Goal: Browse casually: Explore the website without a specific task or goal

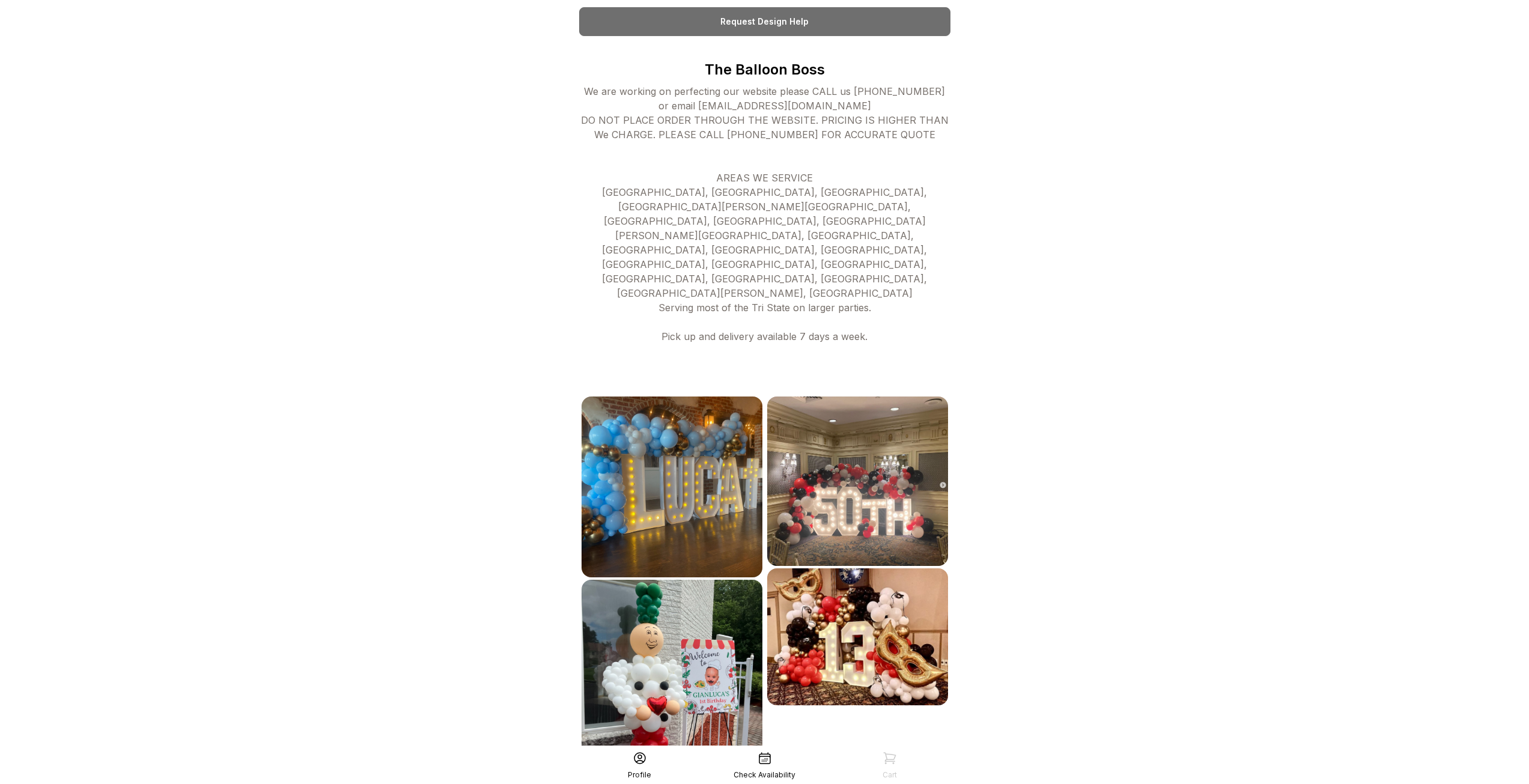
scroll to position [352, 0]
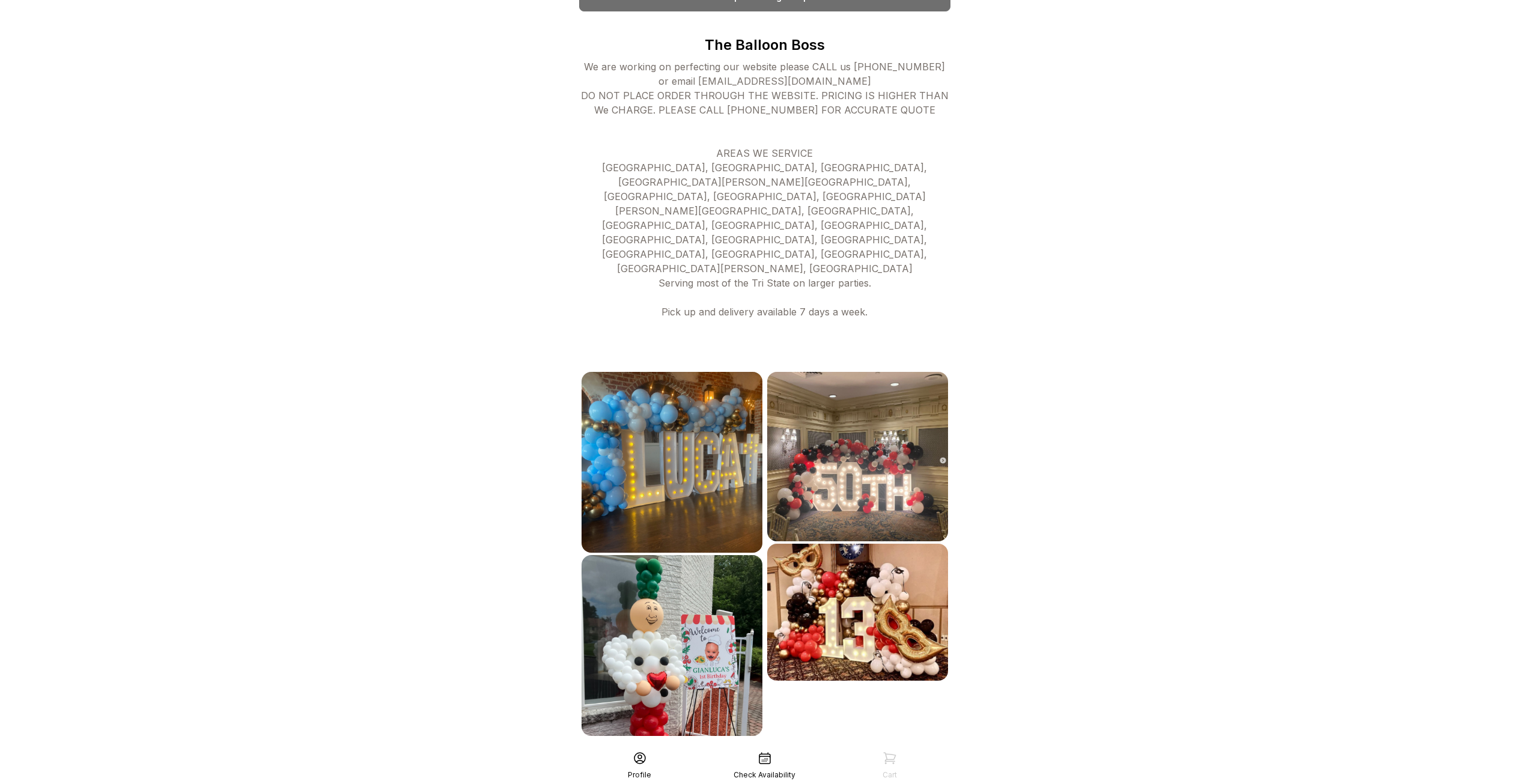
click at [792, 748] on div "See More" at bounding box center [765, 762] width 371 height 29
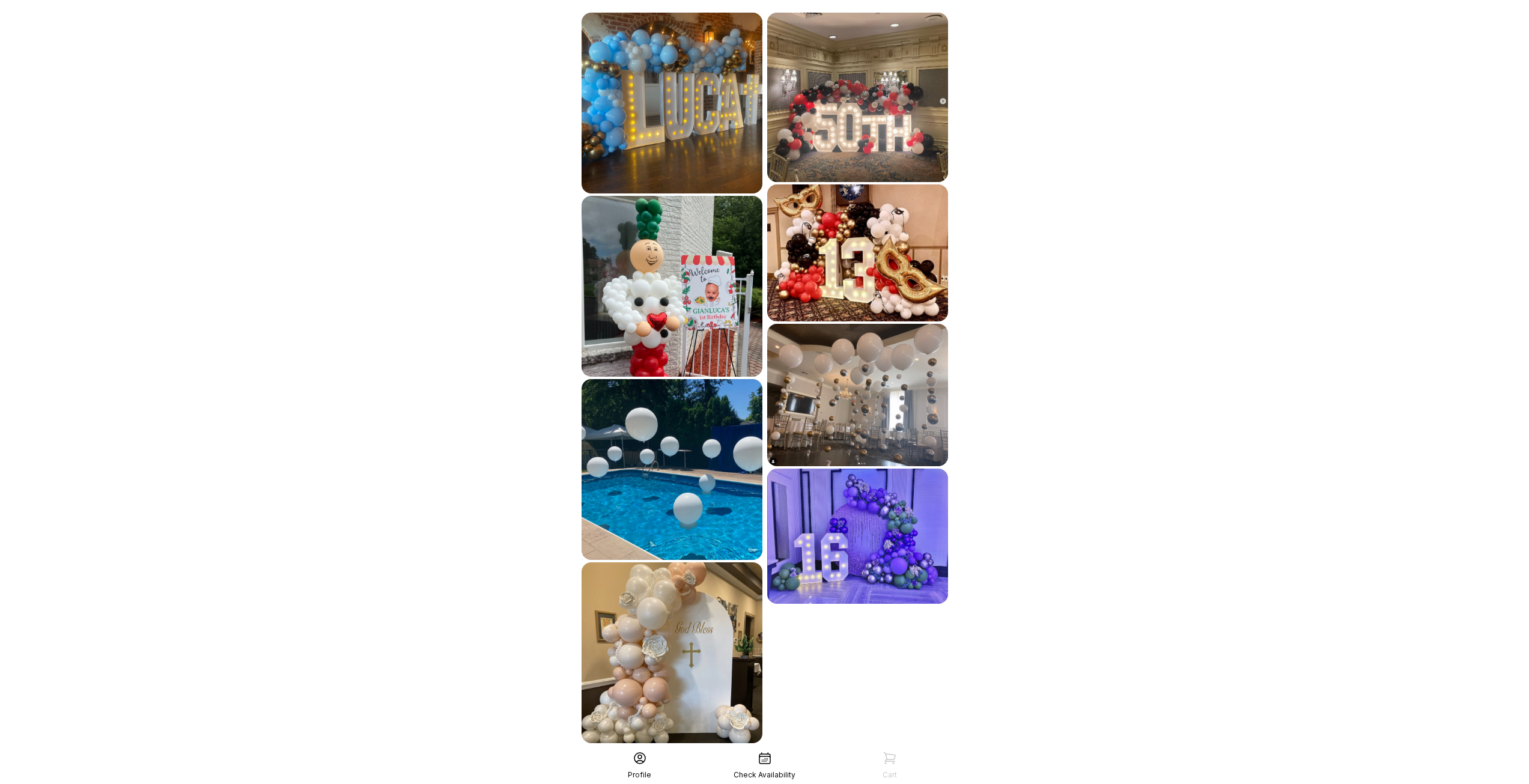
scroll to position [712, 0]
click at [778, 754] on div "See More" at bounding box center [765, 768] width 371 height 29
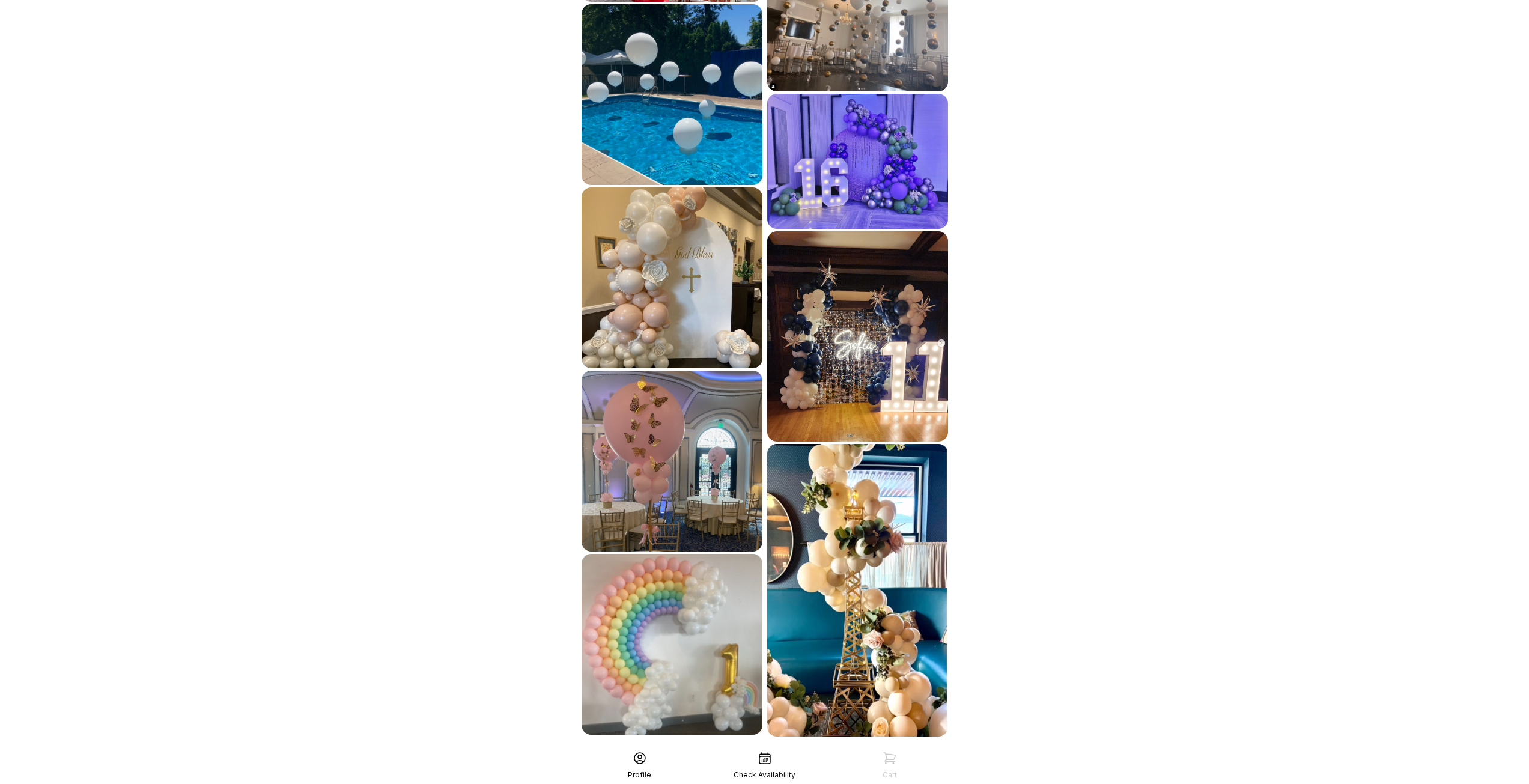
scroll to position [1086, 0]
click at [773, 748] on div "See More" at bounding box center [765, 762] width 371 height 29
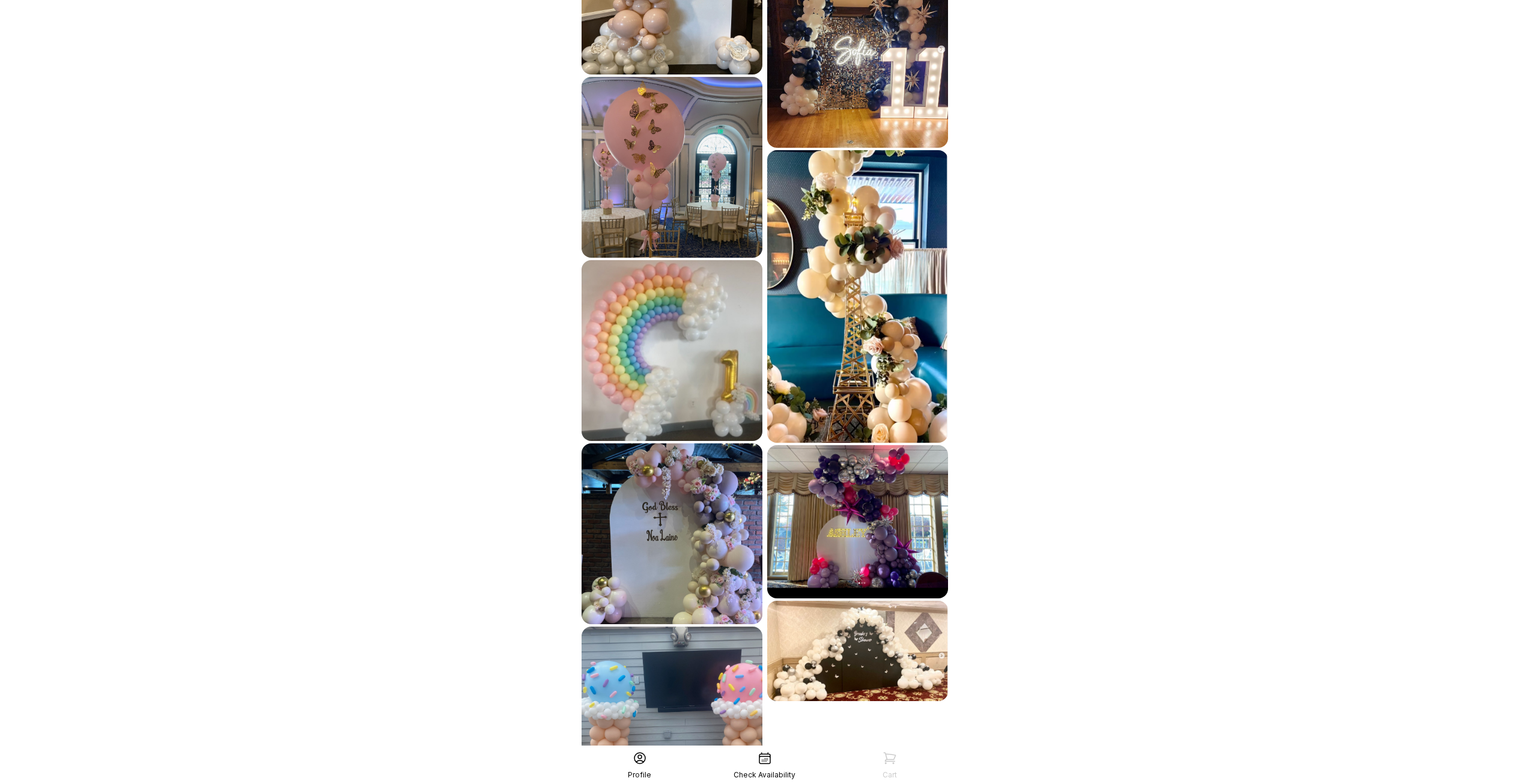
scroll to position [1423, 0]
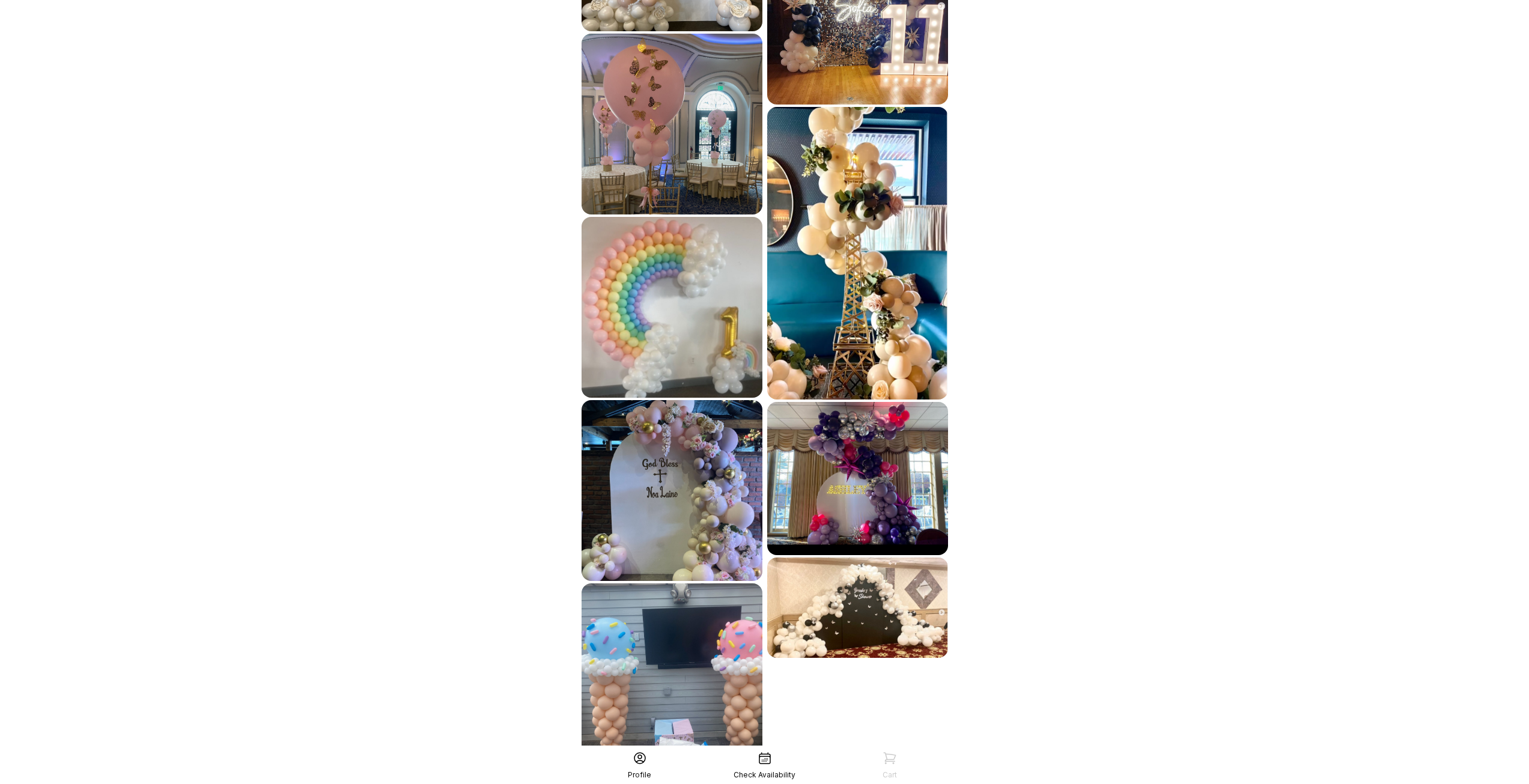
click at [774, 776] on div "See More" at bounding box center [765, 791] width 371 height 29
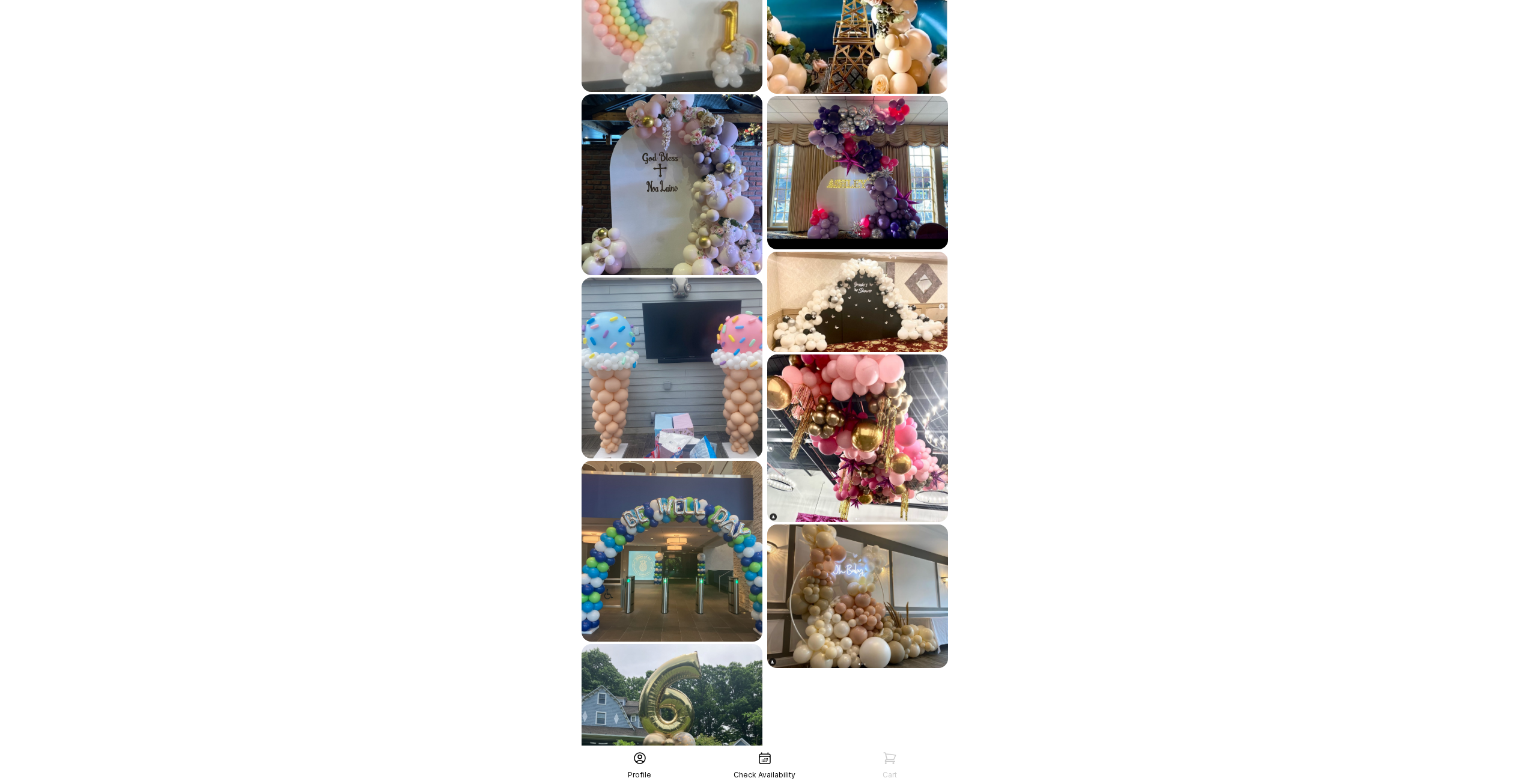
scroll to position [1817, 0]
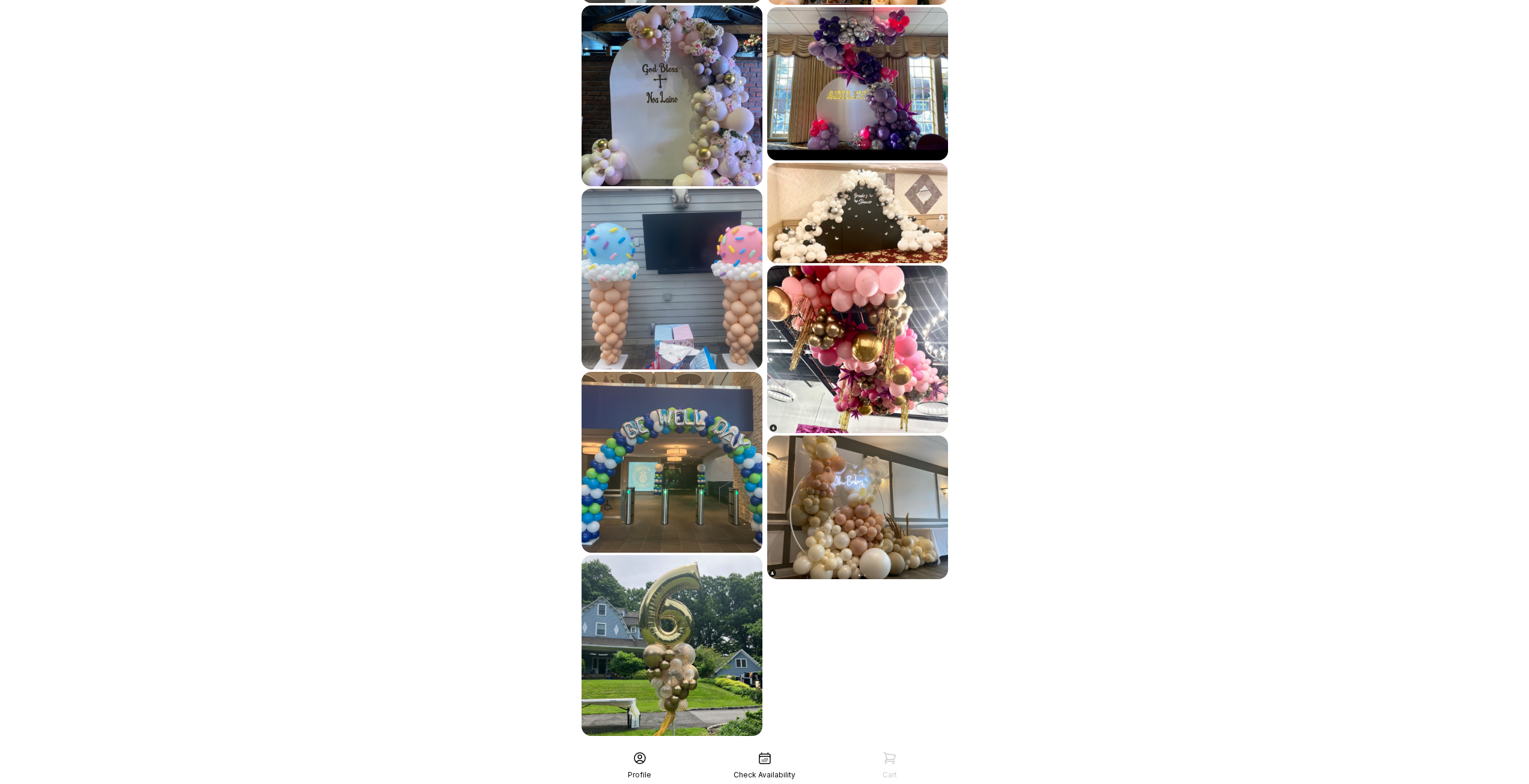
click at [771, 748] on div "See More" at bounding box center [765, 762] width 371 height 29
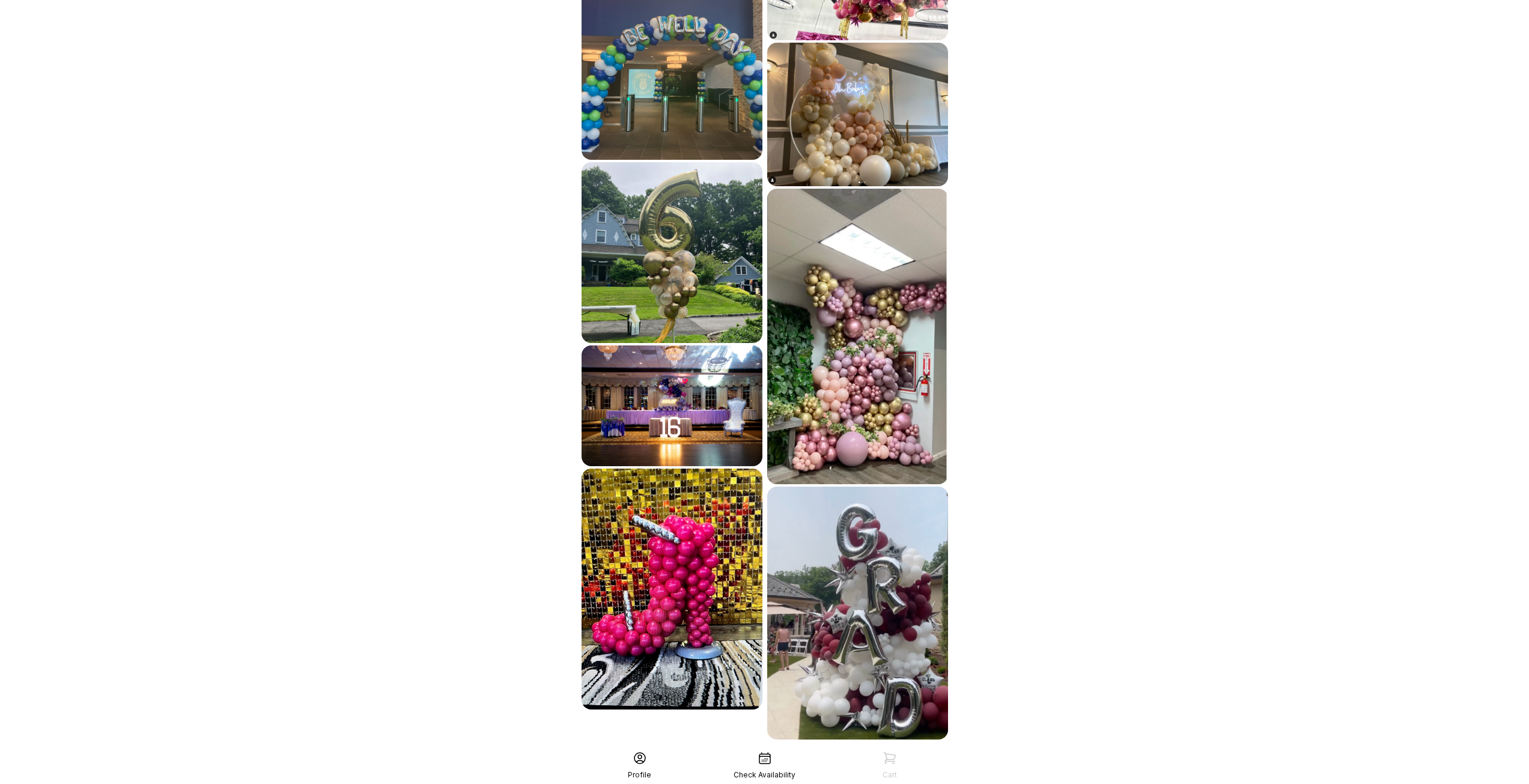
scroll to position [2213, 0]
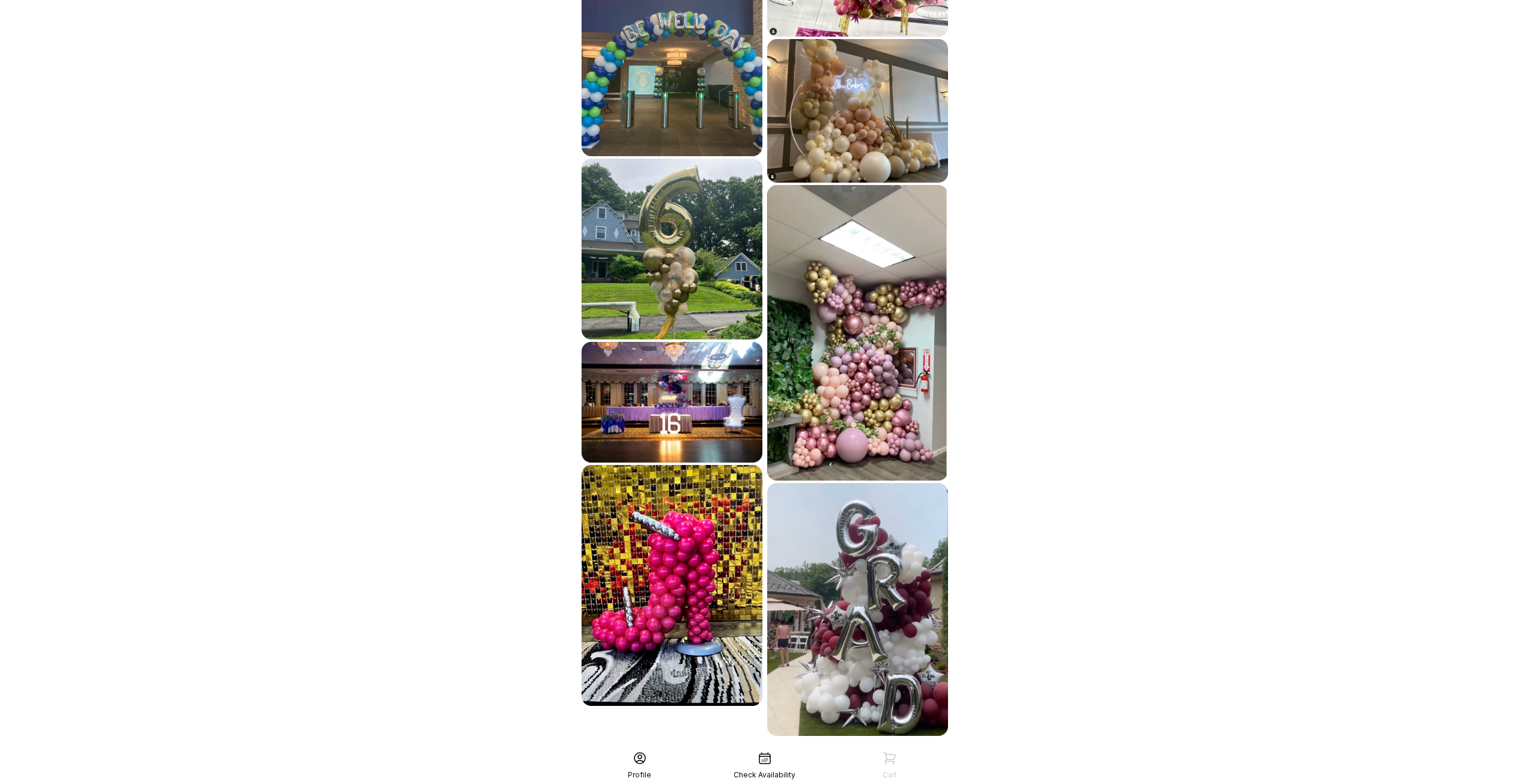
click at [766, 748] on div "See More" at bounding box center [765, 762] width 371 height 29
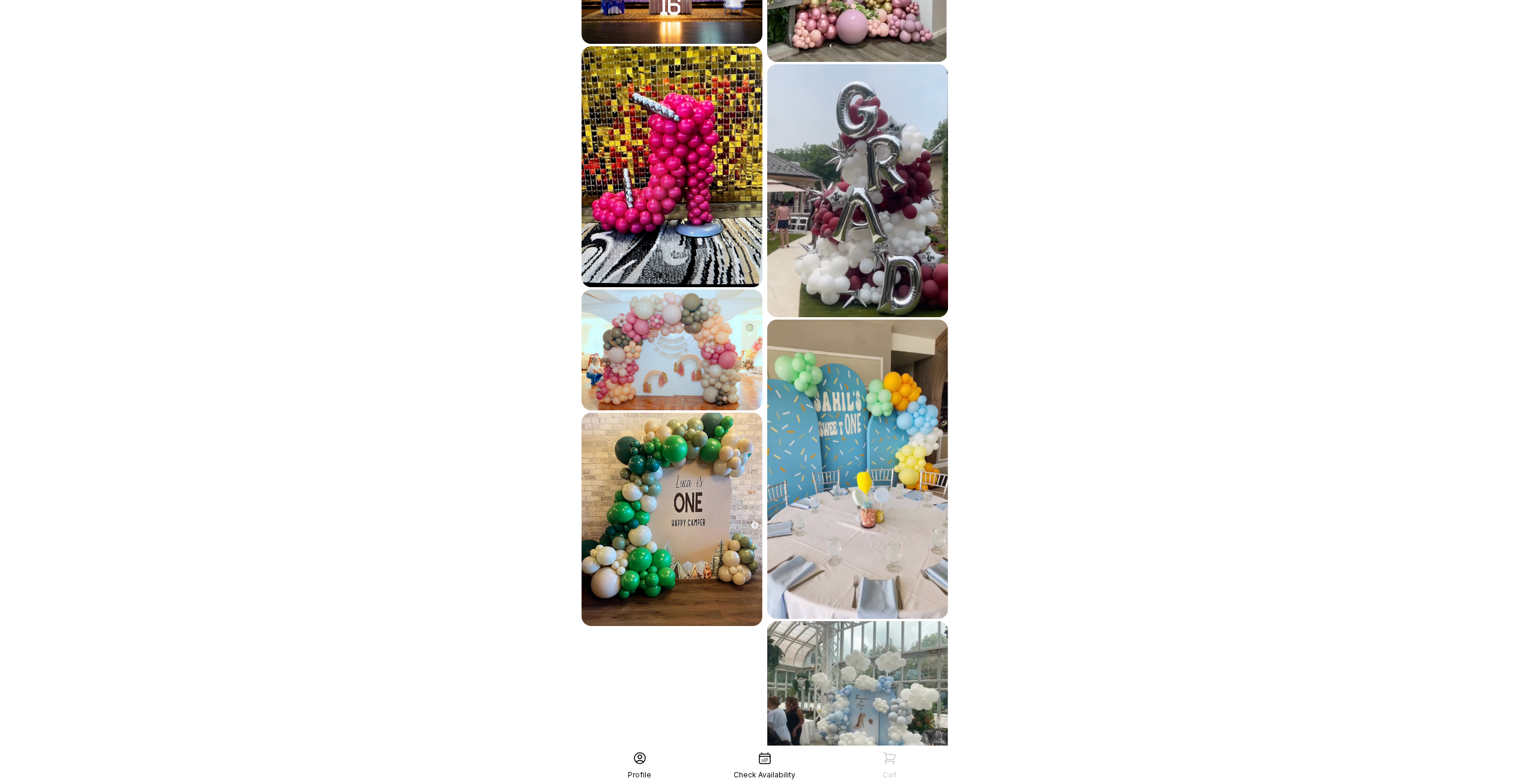
scroll to position [2654, 0]
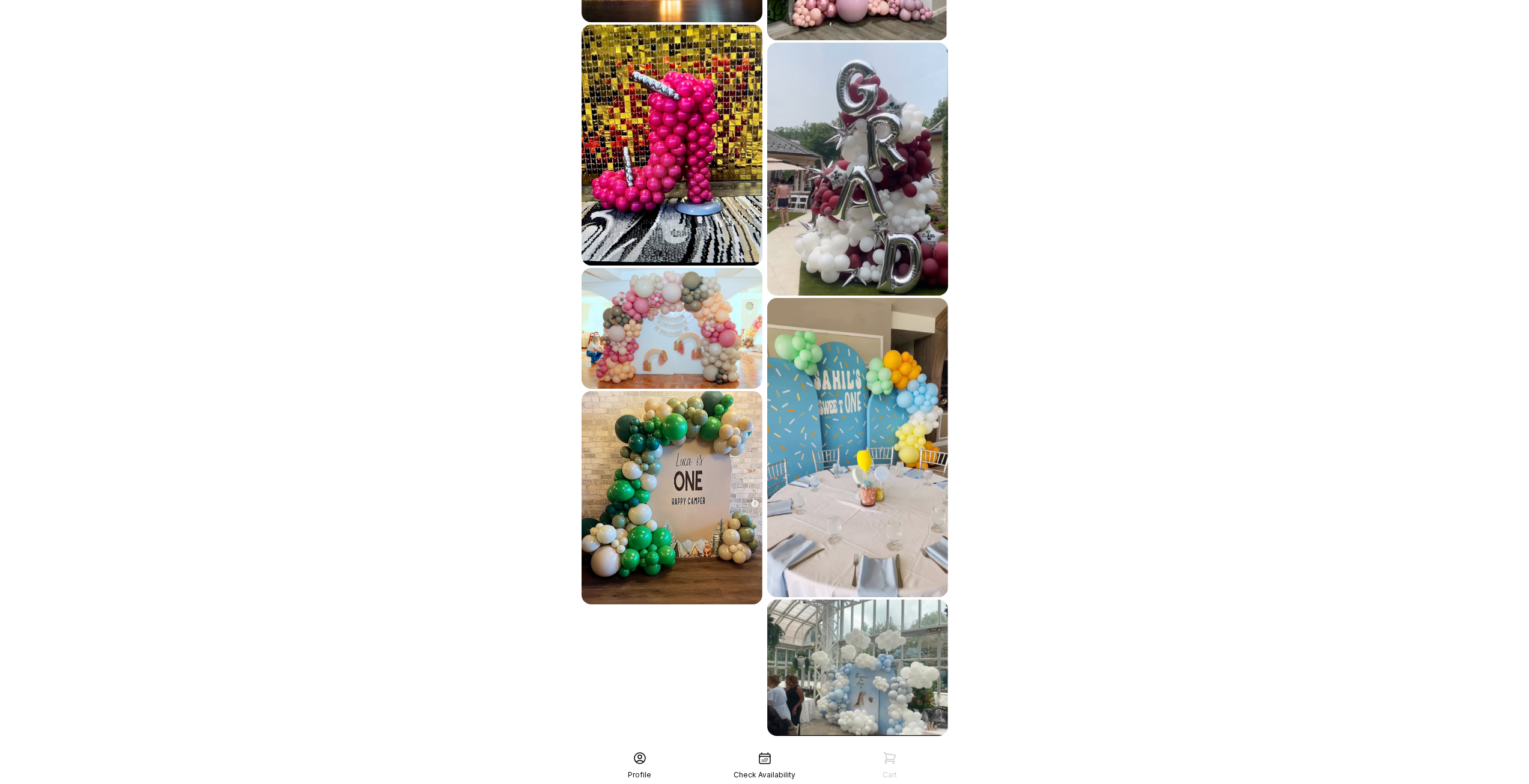
click at [798, 645] on img at bounding box center [857, 667] width 181 height 136
click at [770, 748] on div "See More" at bounding box center [765, 762] width 371 height 29
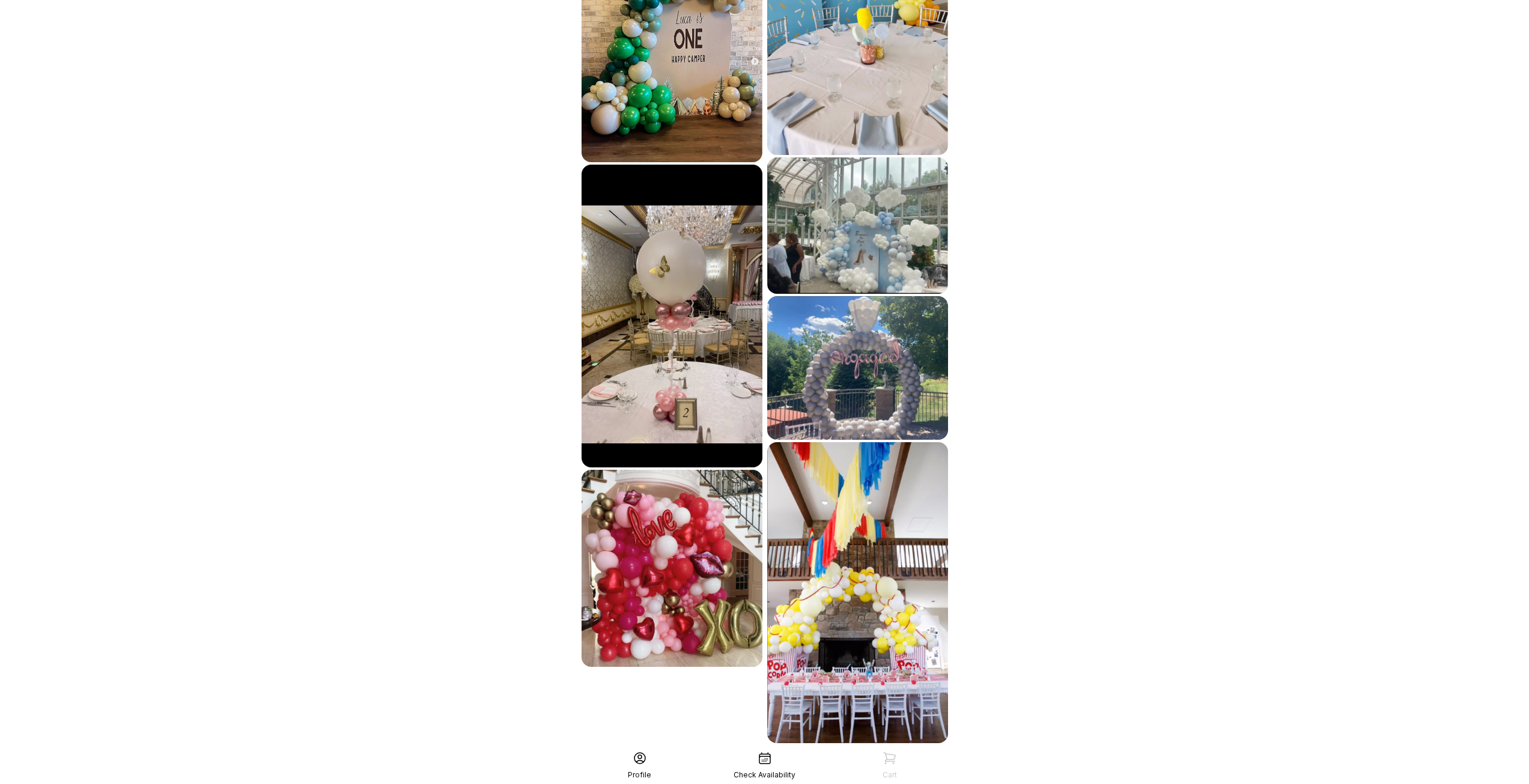
scroll to position [3103, 0]
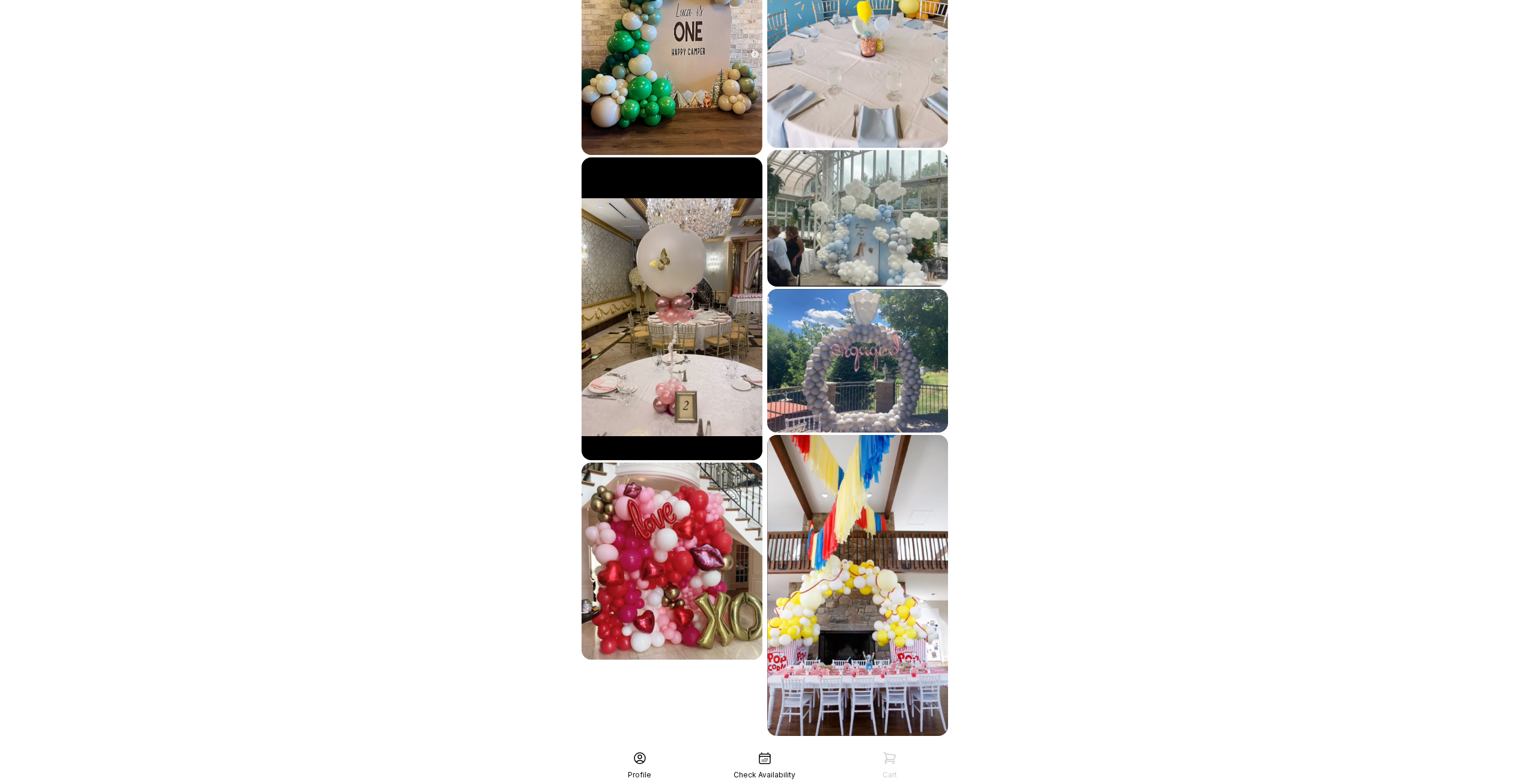
click at [768, 748] on div "See More" at bounding box center [765, 762] width 371 height 29
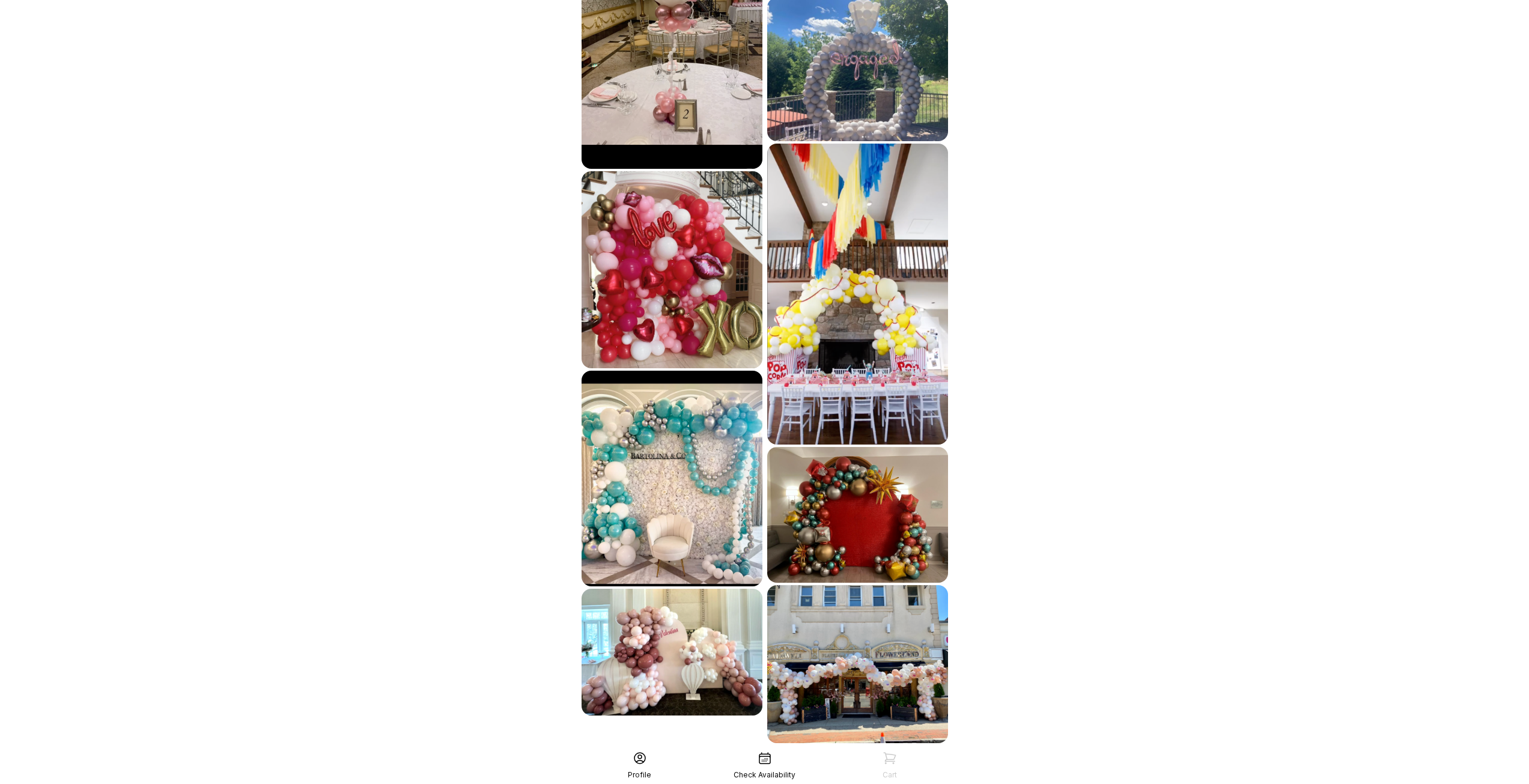
scroll to position [3402, 0]
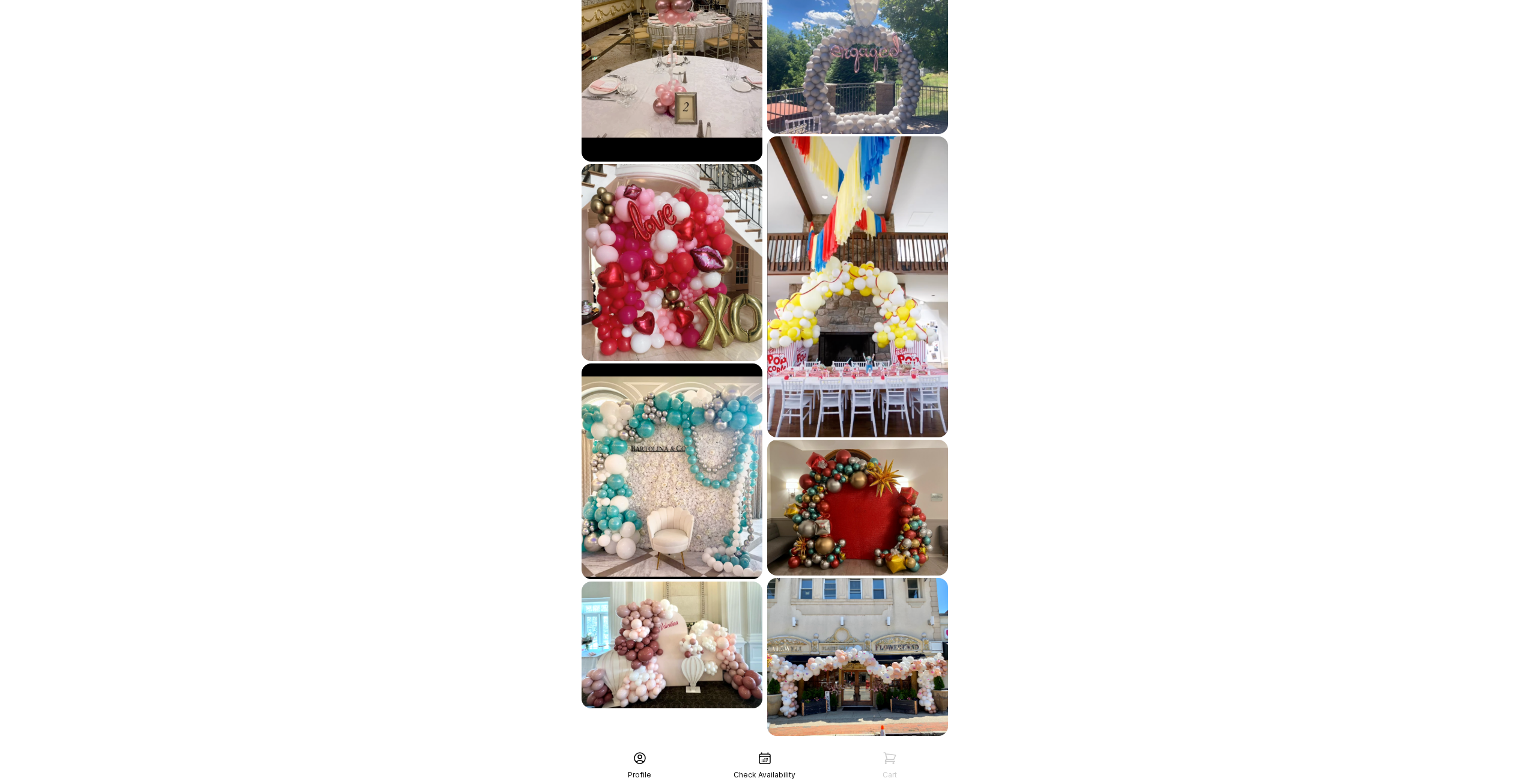
drag, startPoint x: 767, startPoint y: 682, endPoint x: 626, endPoint y: 665, distance: 142.0
click at [619, 748] on div "See More" at bounding box center [765, 762] width 371 height 29
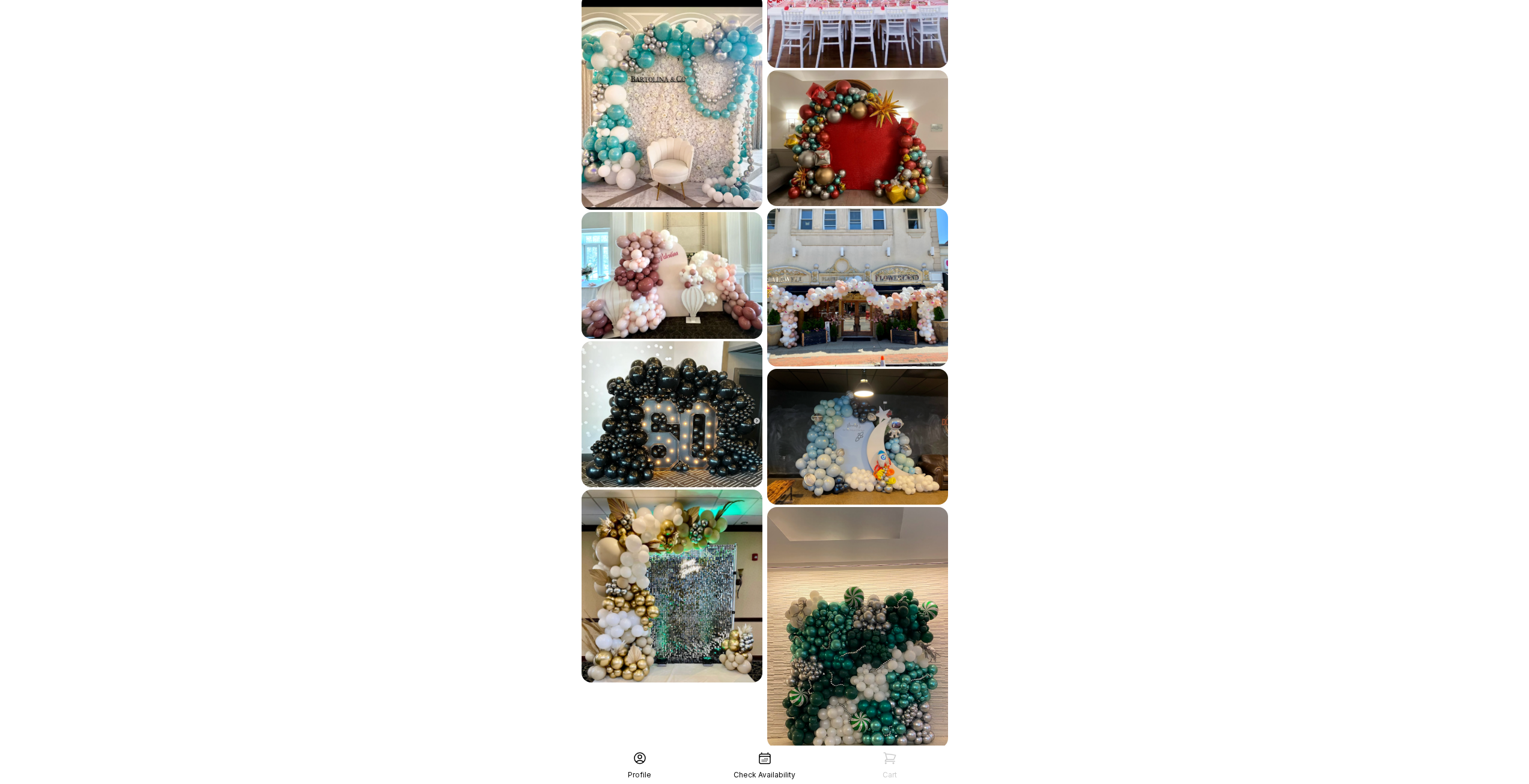
scroll to position [3783, 0]
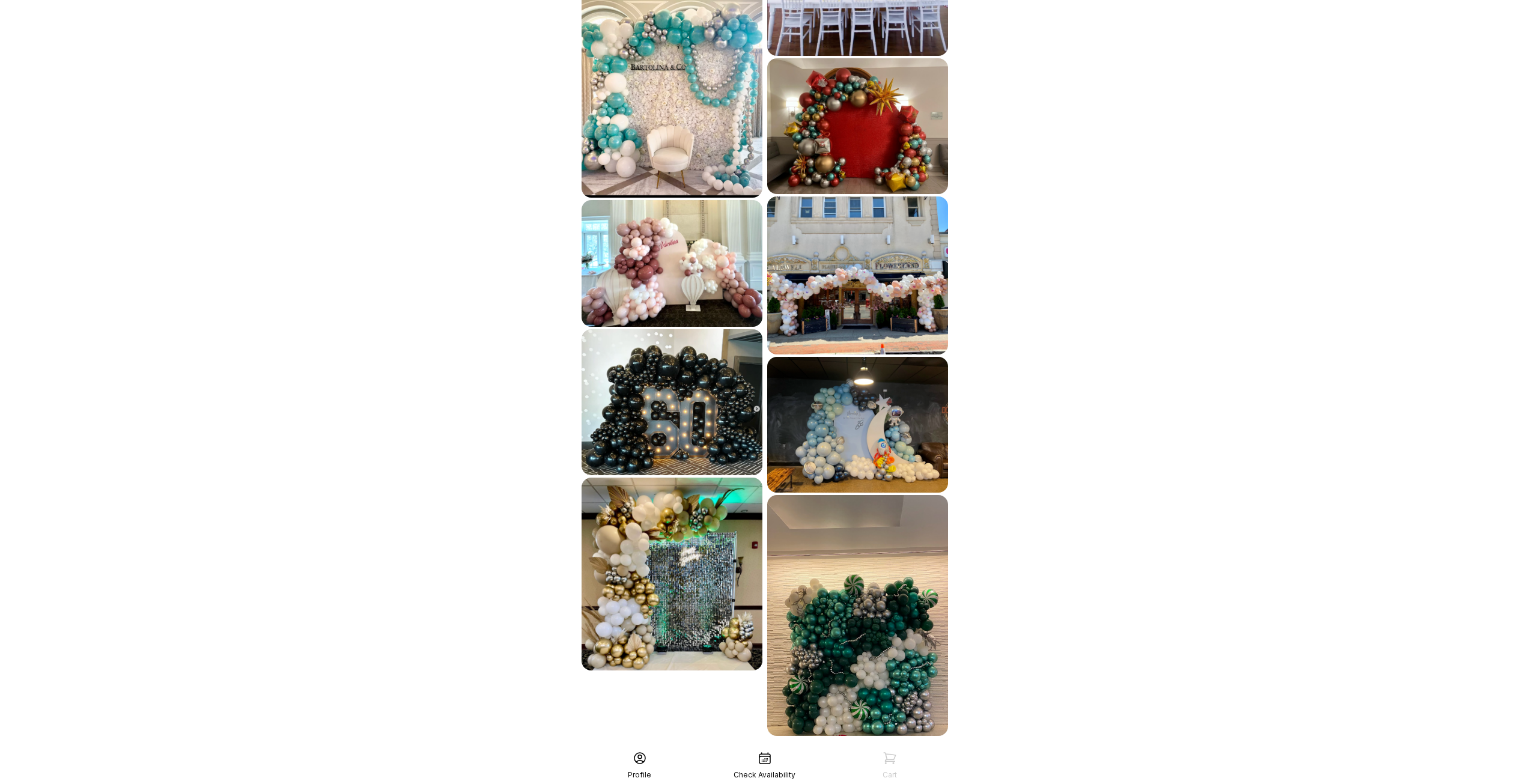
click at [619, 748] on div "See More" at bounding box center [765, 762] width 371 height 29
click at [624, 748] on div "See More" at bounding box center [765, 762] width 371 height 29
click at [763, 748] on div "See More" at bounding box center [765, 762] width 371 height 29
